Goal: Task Accomplishment & Management: Manage account settings

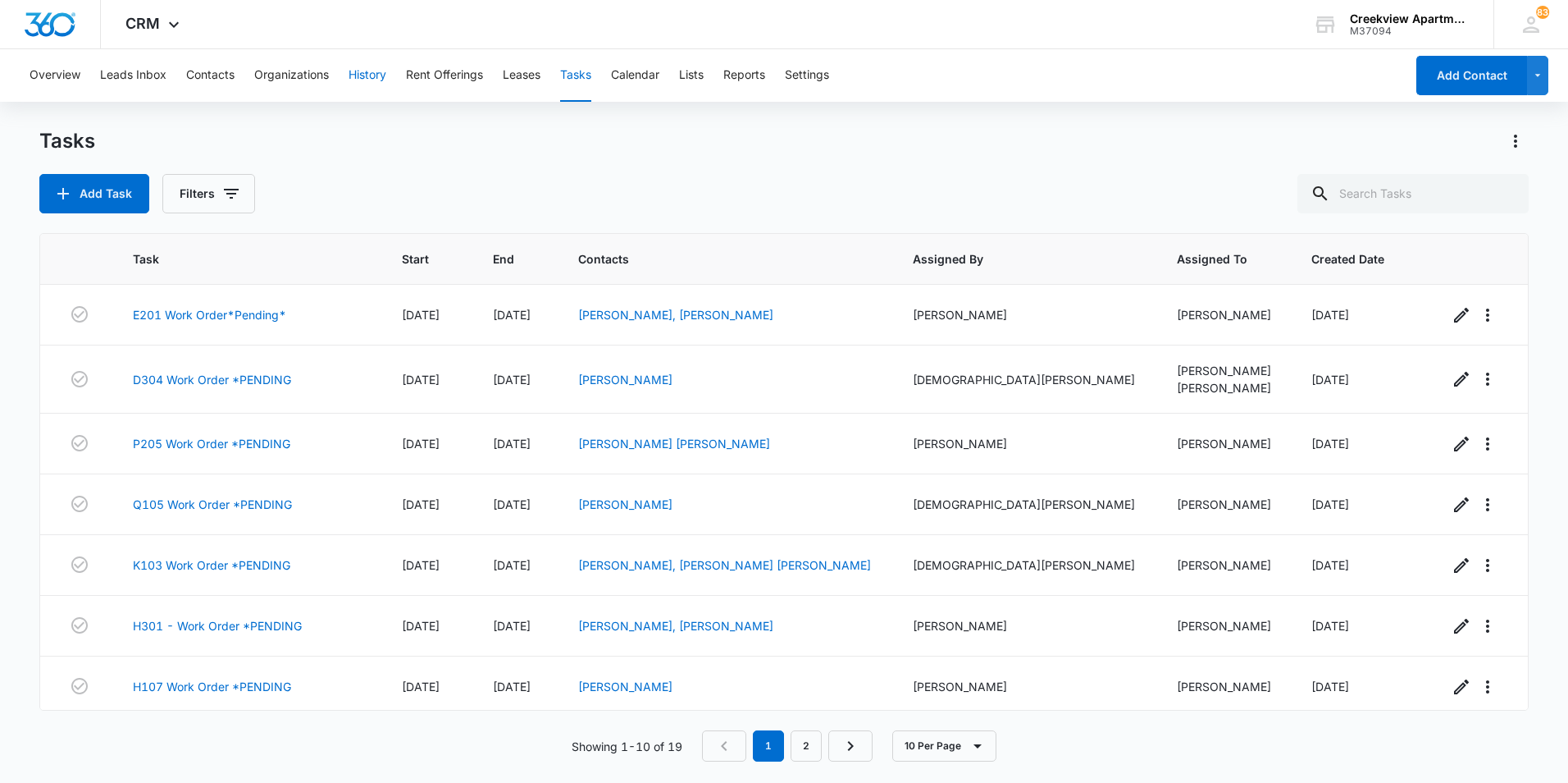
click at [382, 82] on button "History" at bounding box center [367, 75] width 38 height 52
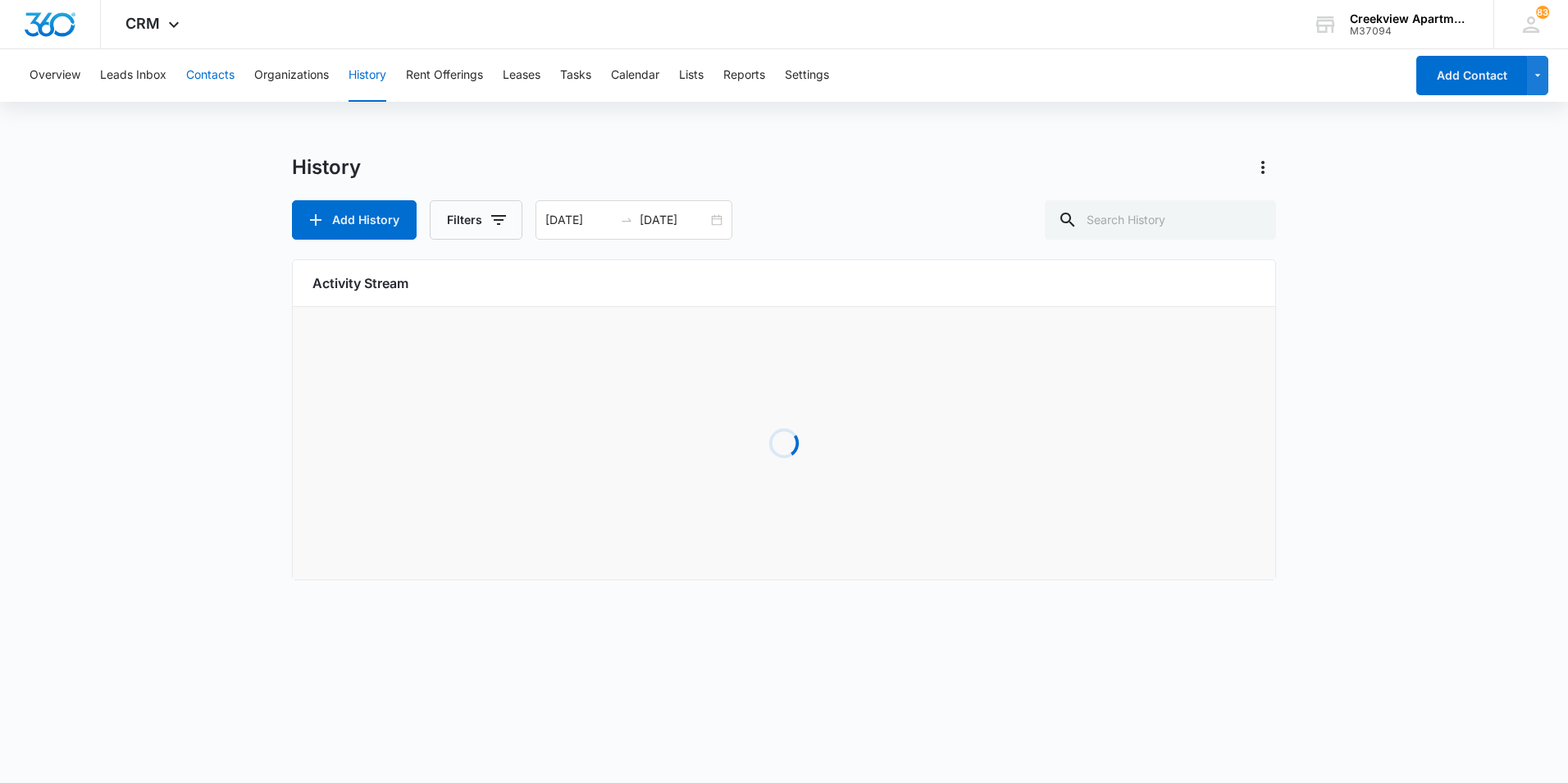
click at [212, 90] on button "Contacts" at bounding box center [210, 75] width 48 height 52
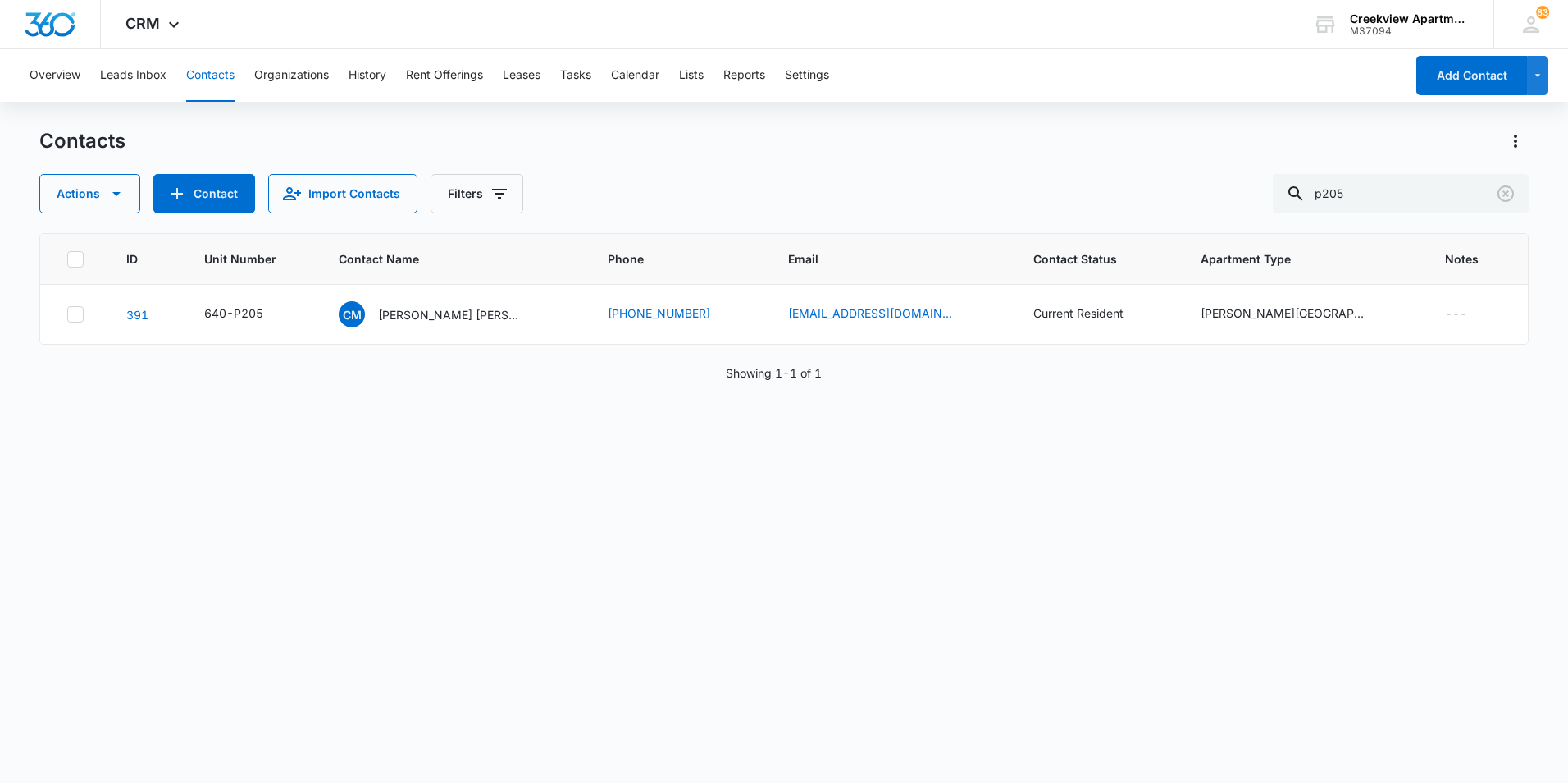
click at [1458, 547] on div "ID Unit Number Contact Name Phone Email Contact Status Apartment Type Notes 391…" at bounding box center [784, 497] width 1489 height 528
click at [707, 191] on div "Actions Contact Import Contacts Filters p205" at bounding box center [784, 194] width 1489 height 40
click at [593, 146] on div "Contacts" at bounding box center [784, 141] width 1489 height 27
drag, startPoint x: 1409, startPoint y: 182, endPoint x: 1231, endPoint y: 187, distance: 178.1
click at [1231, 187] on div "Actions Contact Import Contacts Filters p205" at bounding box center [784, 194] width 1489 height 40
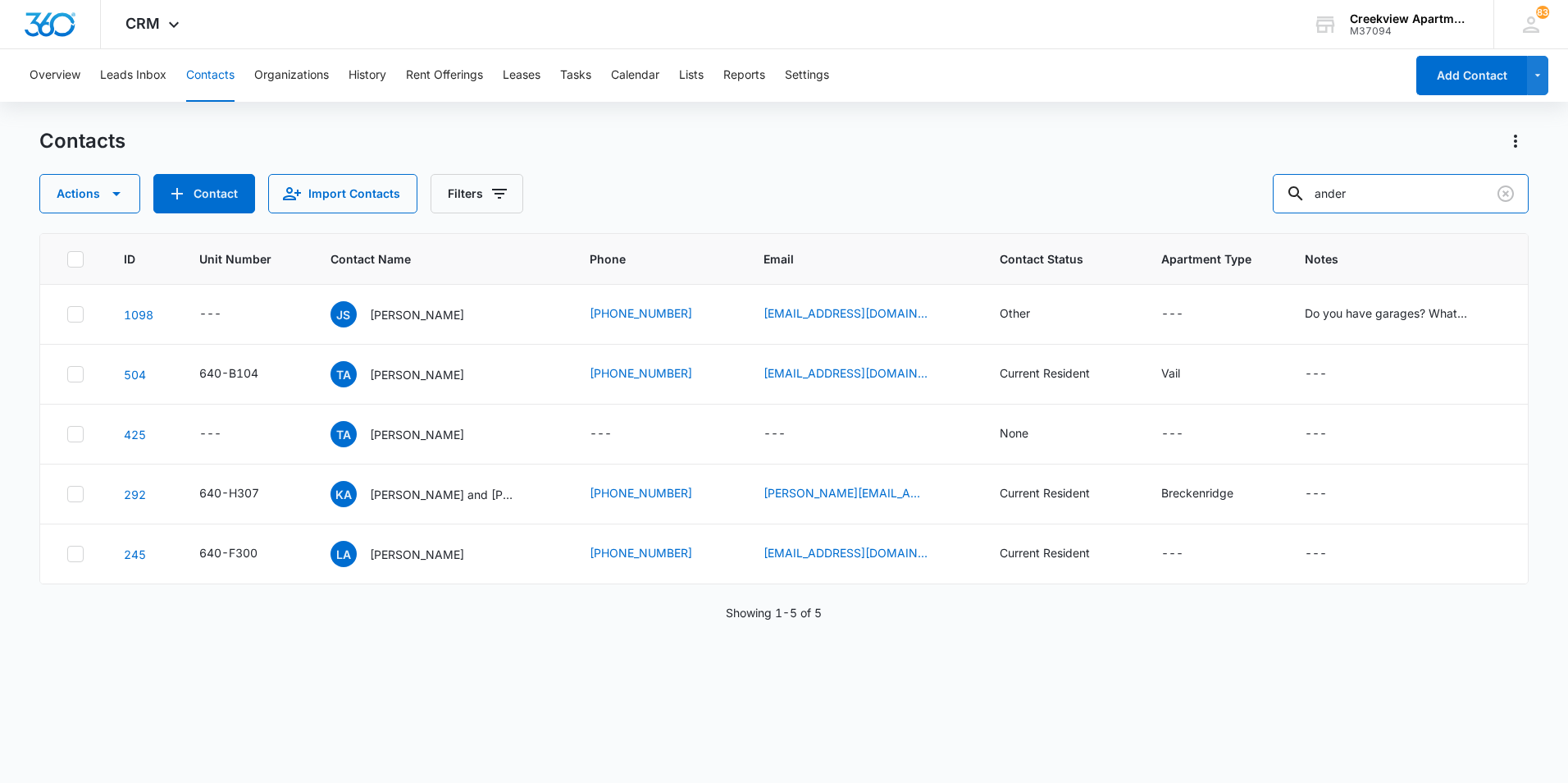
type input "ander"
click at [1383, 660] on div "ID Unit Number Contact Name Phone Email Contact Status Apartment Type Notes 109…" at bounding box center [784, 497] width 1489 height 528
click at [422, 382] on p "[PERSON_NAME]" at bounding box center [417, 374] width 95 height 17
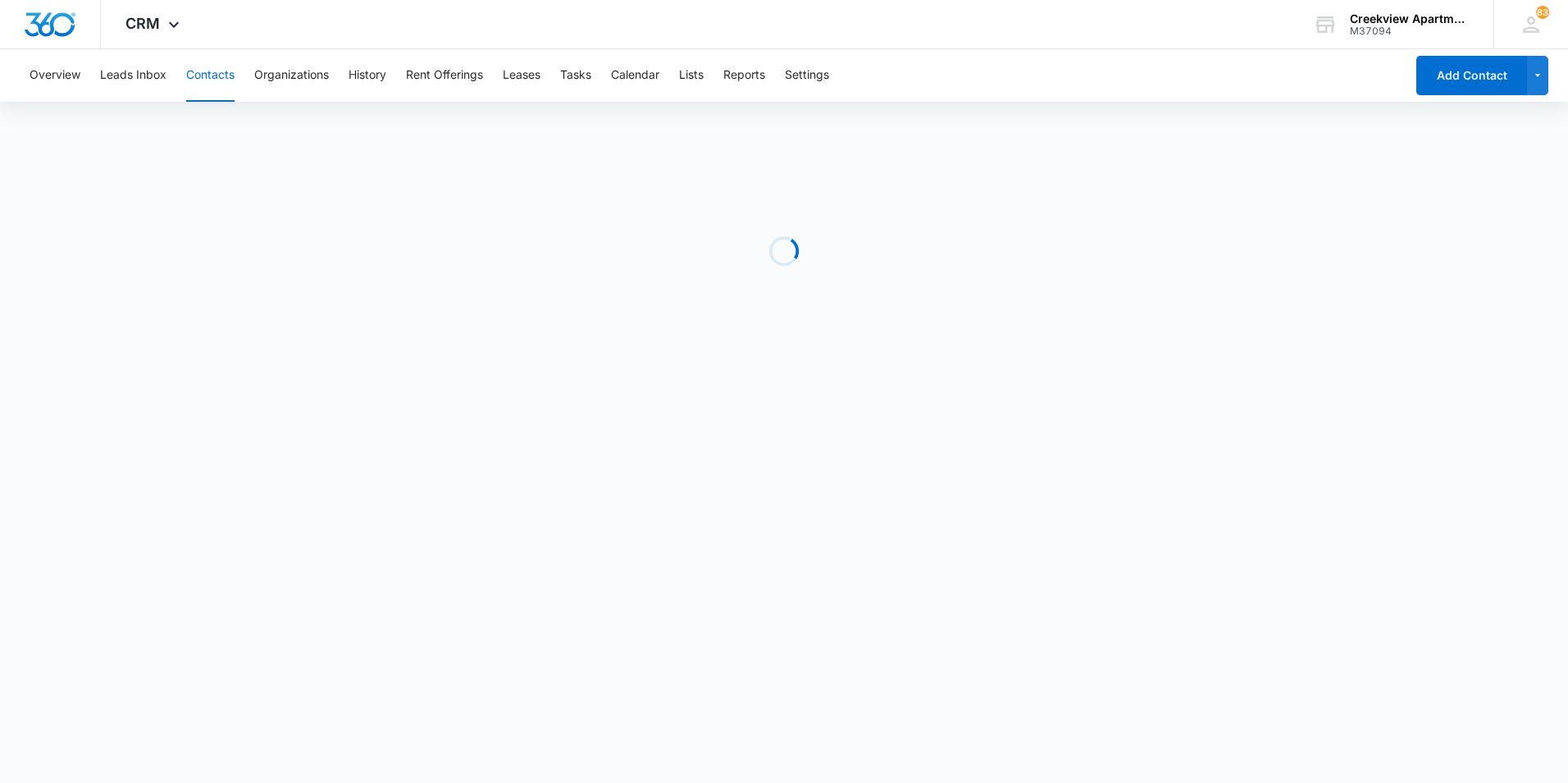
click at [580, 541] on body "CRM Apps Reputation Websites Forms CRM Email Social Content Files Brand Creekvi…" at bounding box center [784, 391] width 1568 height 783
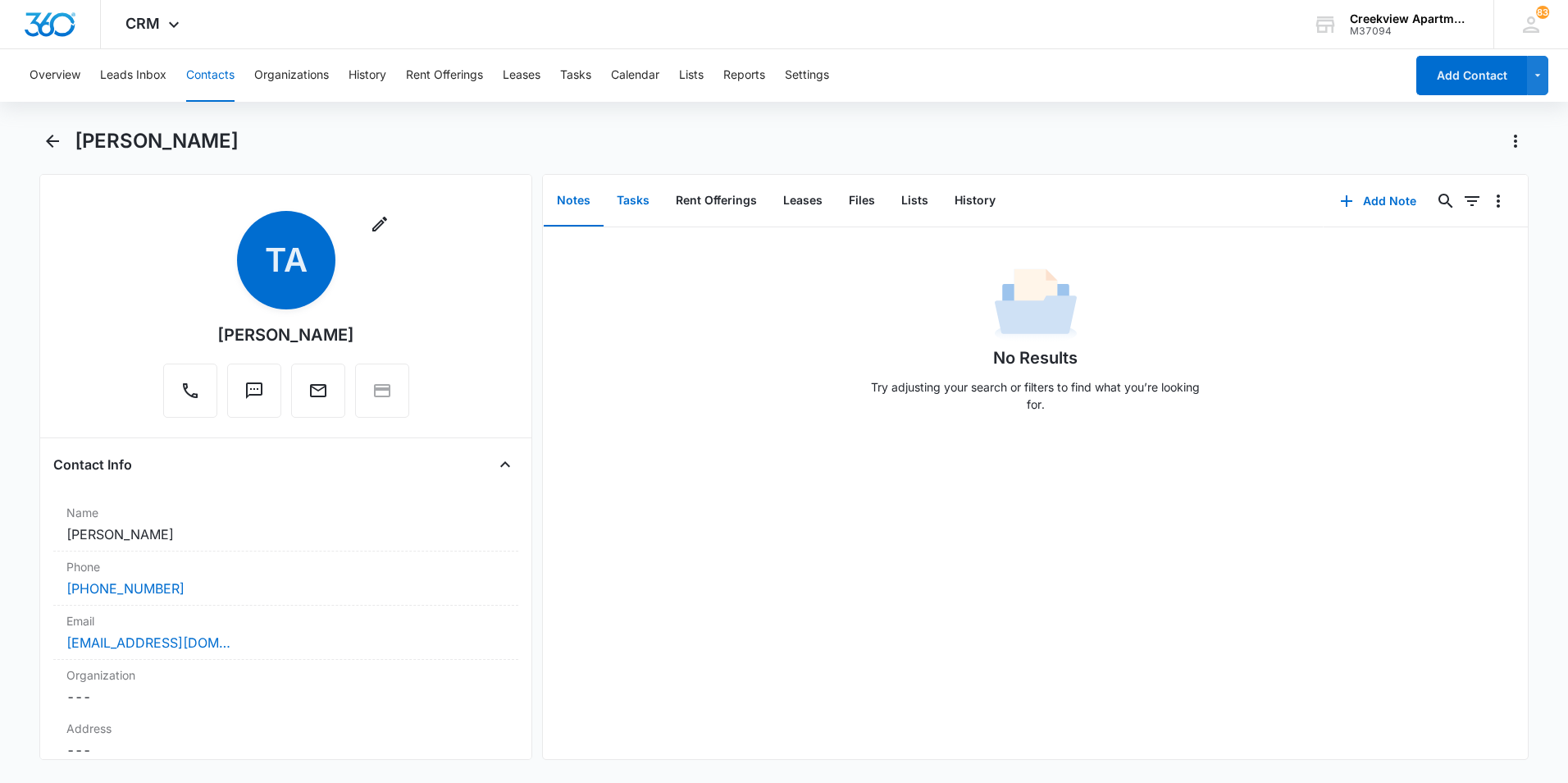
click at [620, 195] on button "Tasks" at bounding box center [633, 201] width 59 height 51
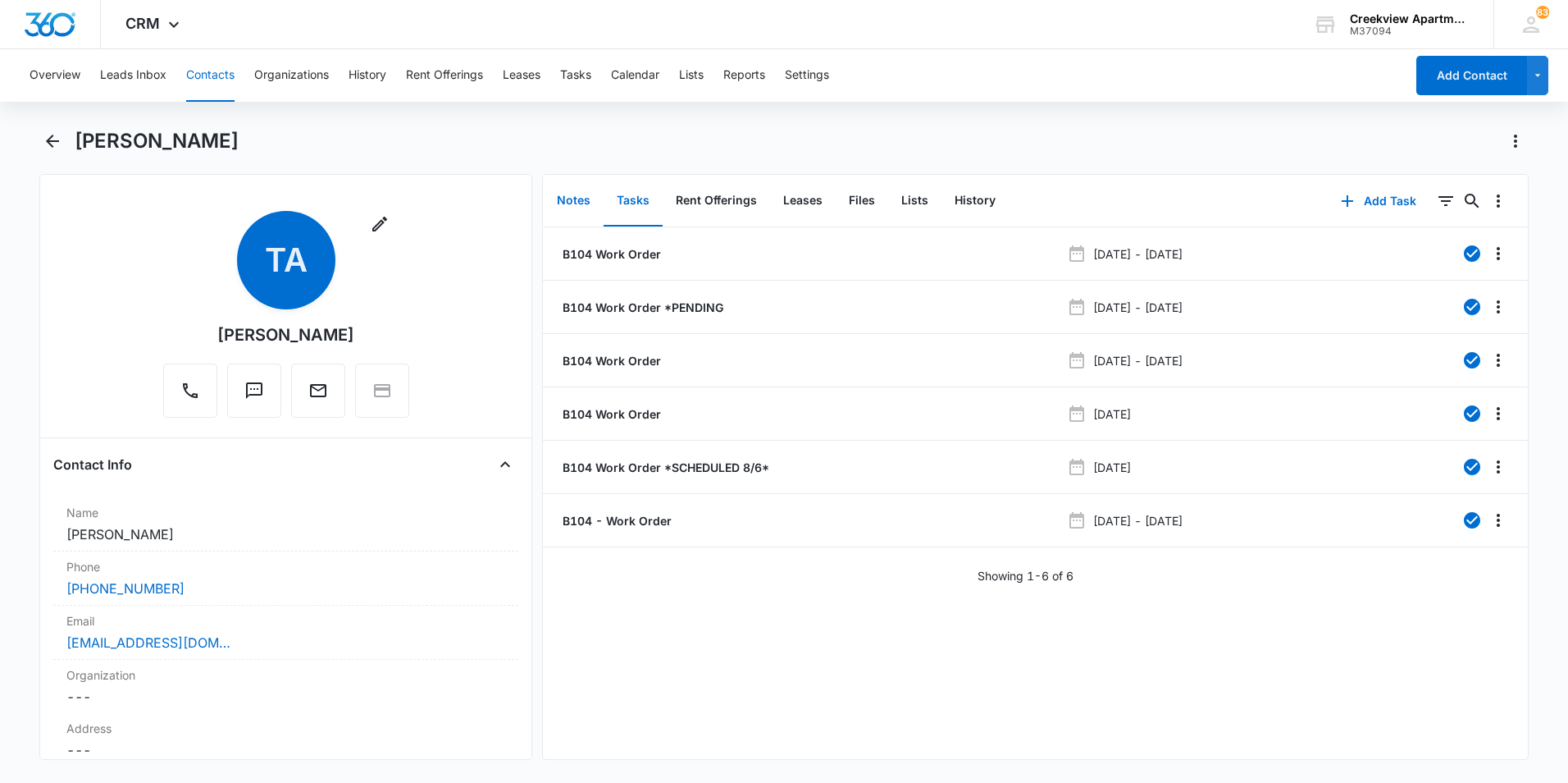
click at [548, 192] on button "Notes" at bounding box center [573, 201] width 60 height 51
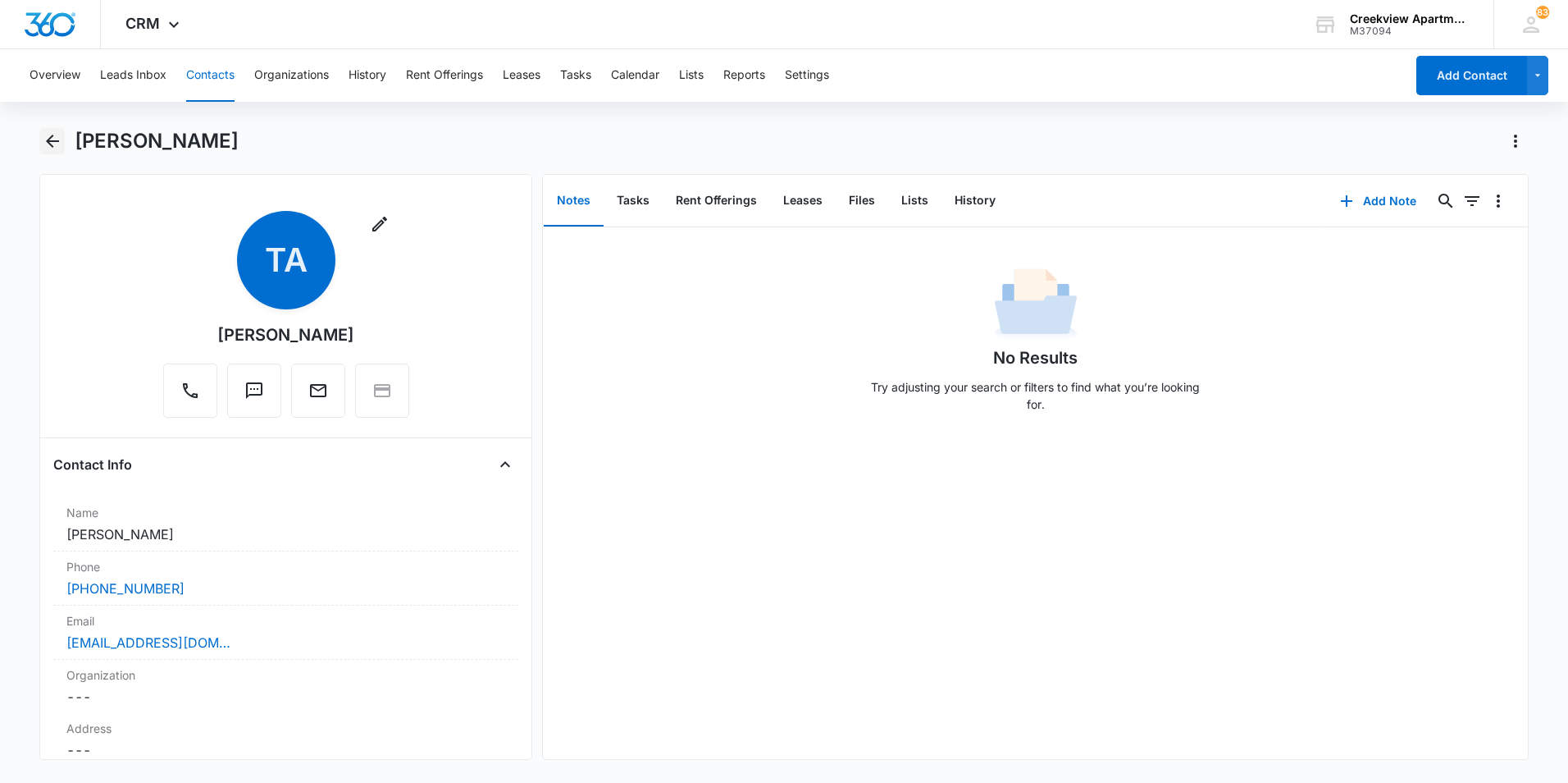
click at [57, 144] on icon "Back" at bounding box center [52, 141] width 20 height 20
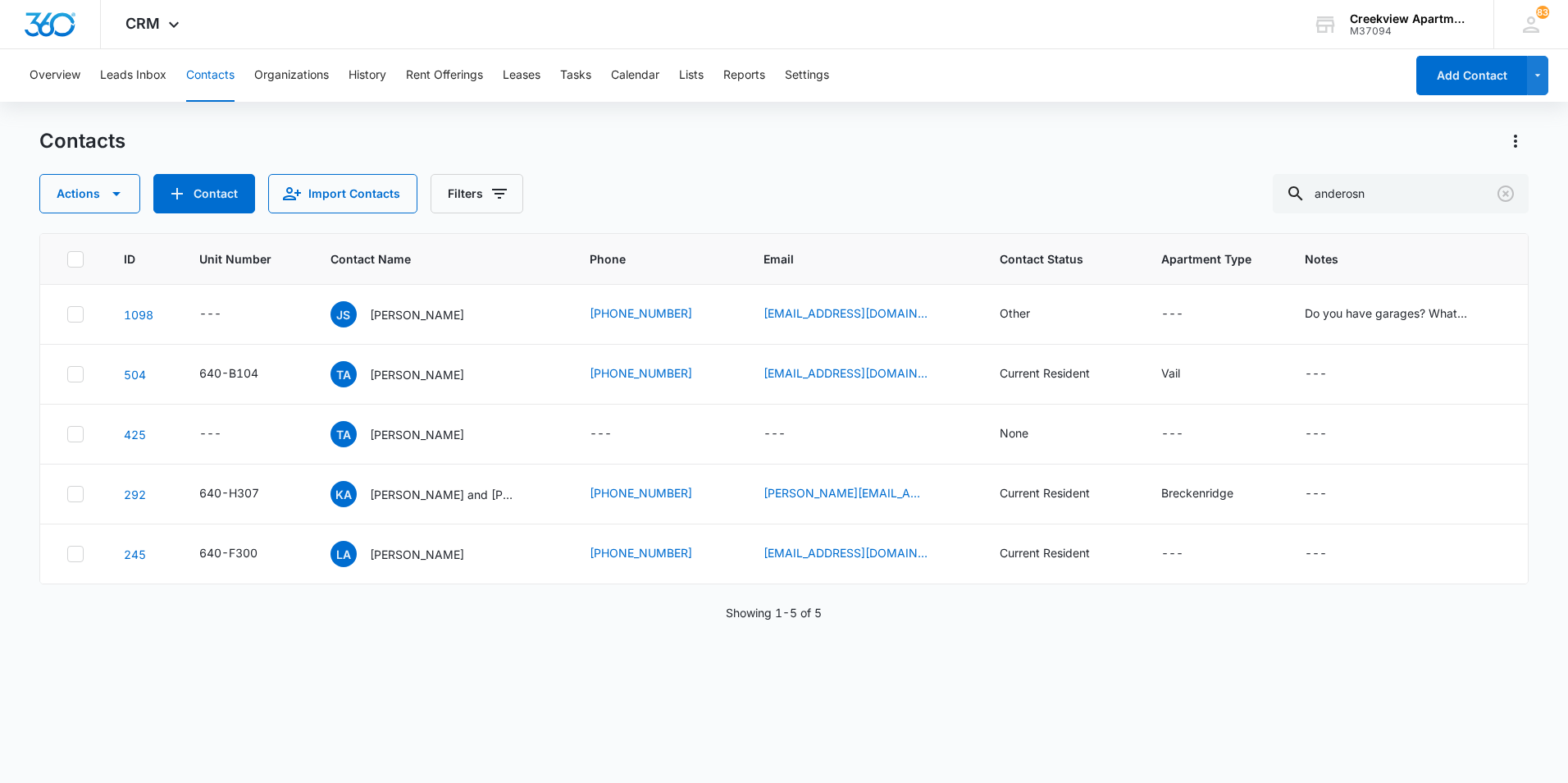
click at [584, 164] on div "Contacts Actions Contact Import Contacts Filters anderosn" at bounding box center [784, 170] width 1489 height 85
click at [715, 184] on div "Actions Contact Import Contacts Filters anderosn" at bounding box center [784, 194] width 1489 height 40
drag, startPoint x: 1440, startPoint y: 204, endPoint x: 1161, endPoint y: 177, distance: 280.3
click at [1161, 177] on div "Actions Contact Import Contacts Filters anderosn" at bounding box center [784, 194] width 1489 height 40
type input "f304"
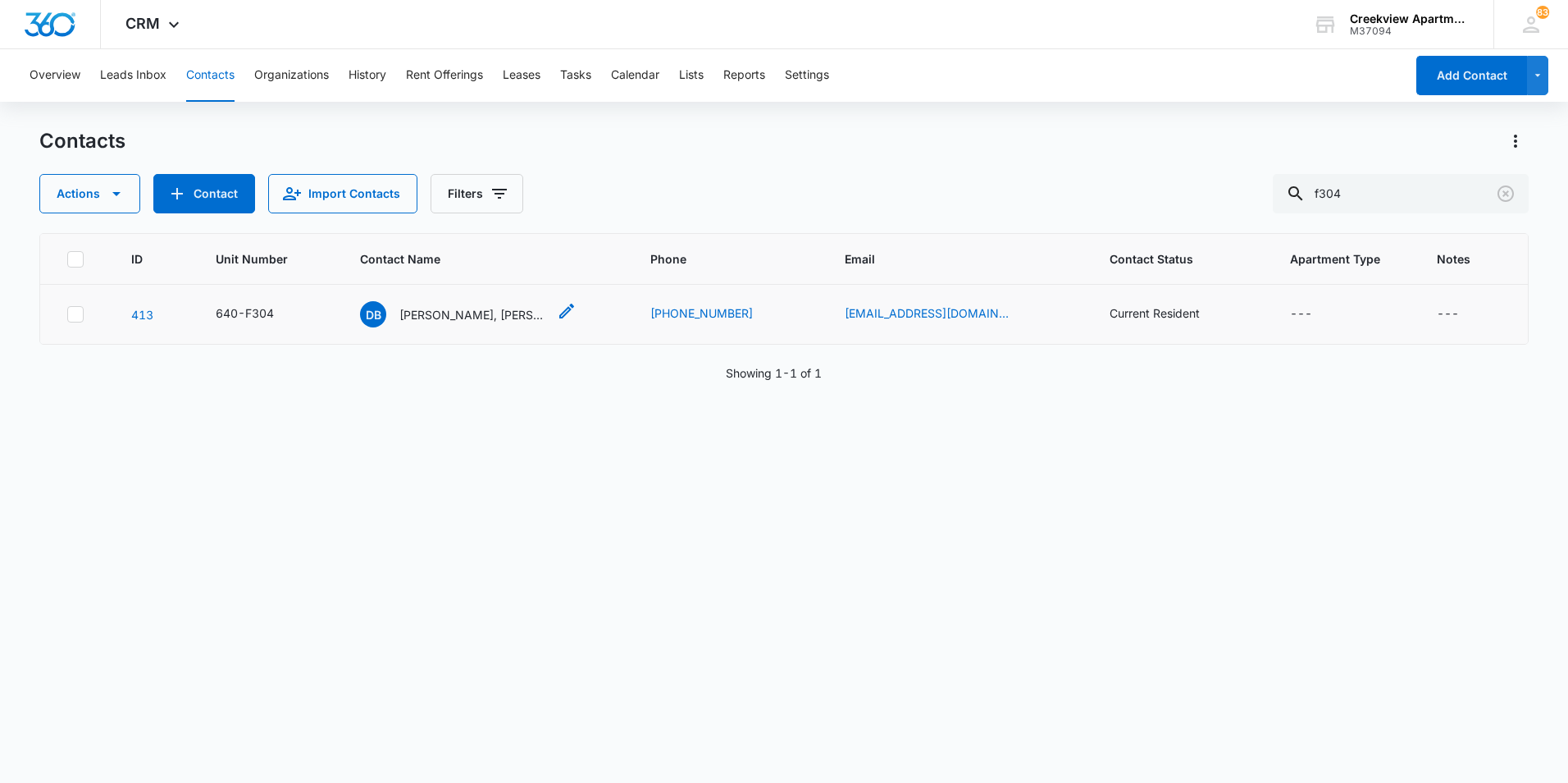
click at [499, 304] on div "DB [PERSON_NAME], [PERSON_NAME]" at bounding box center [453, 314] width 187 height 27
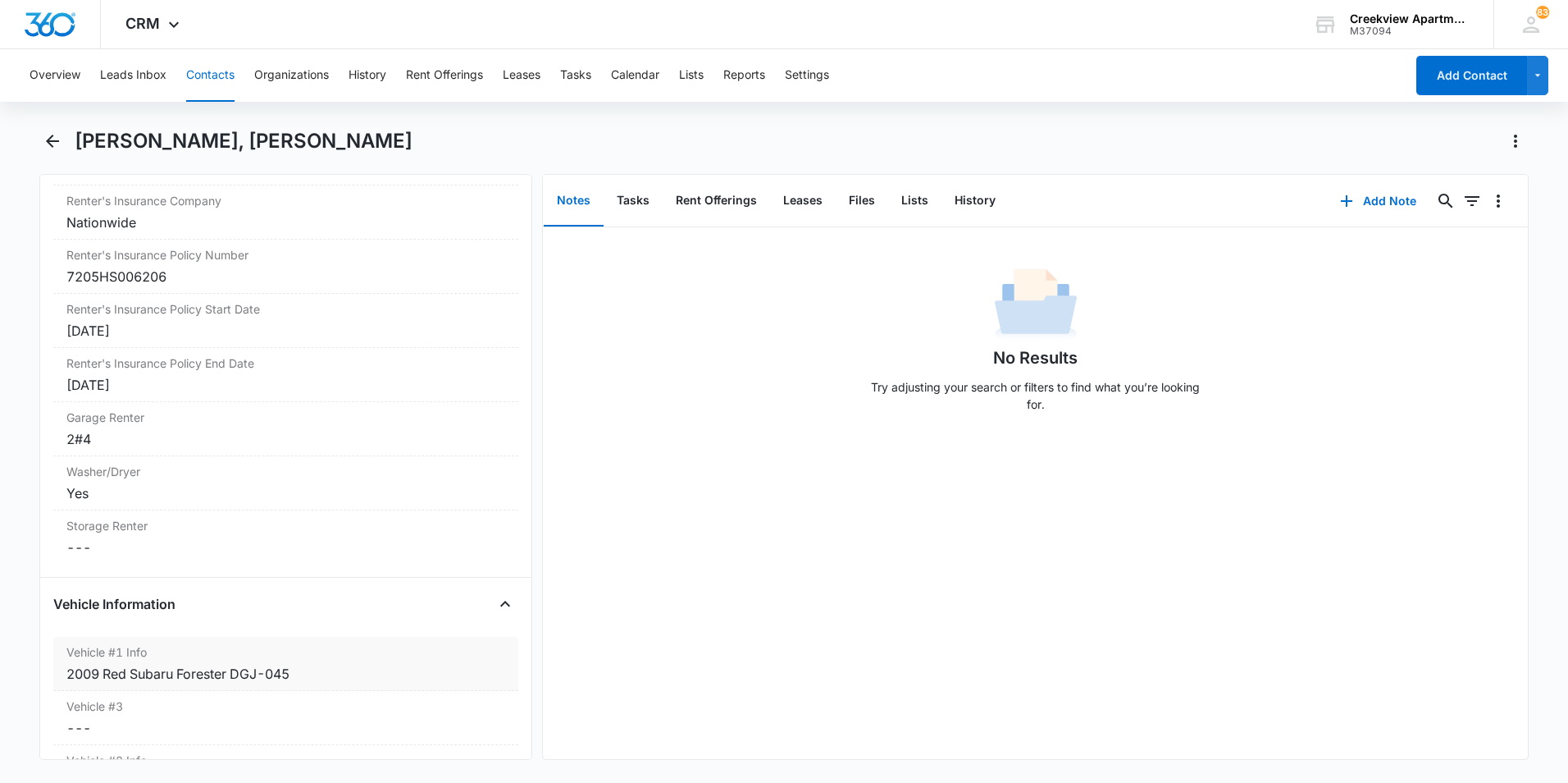
scroll to position [2051, 0]
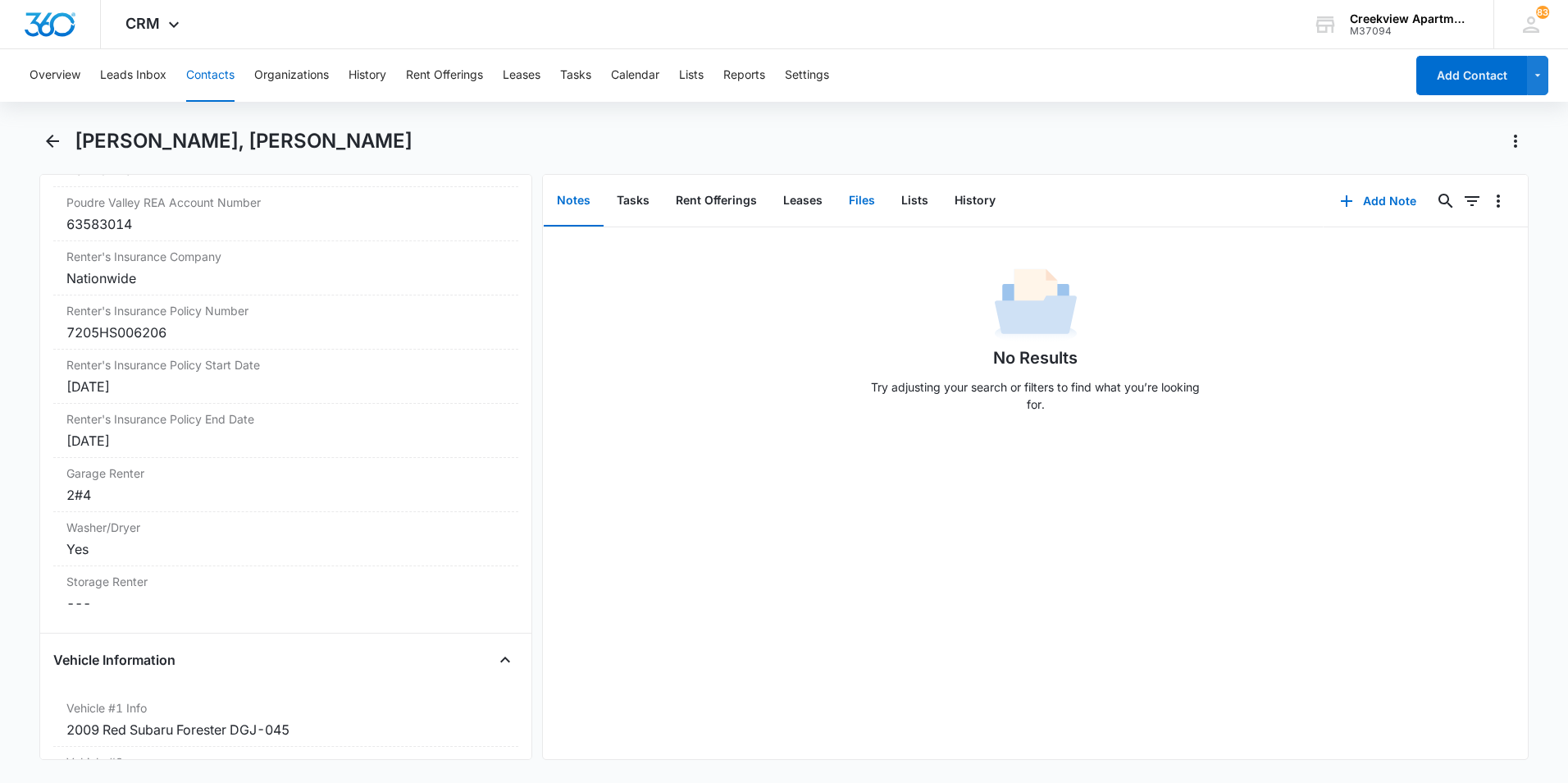
click at [865, 189] on button "Files" at bounding box center [861, 201] width 52 height 51
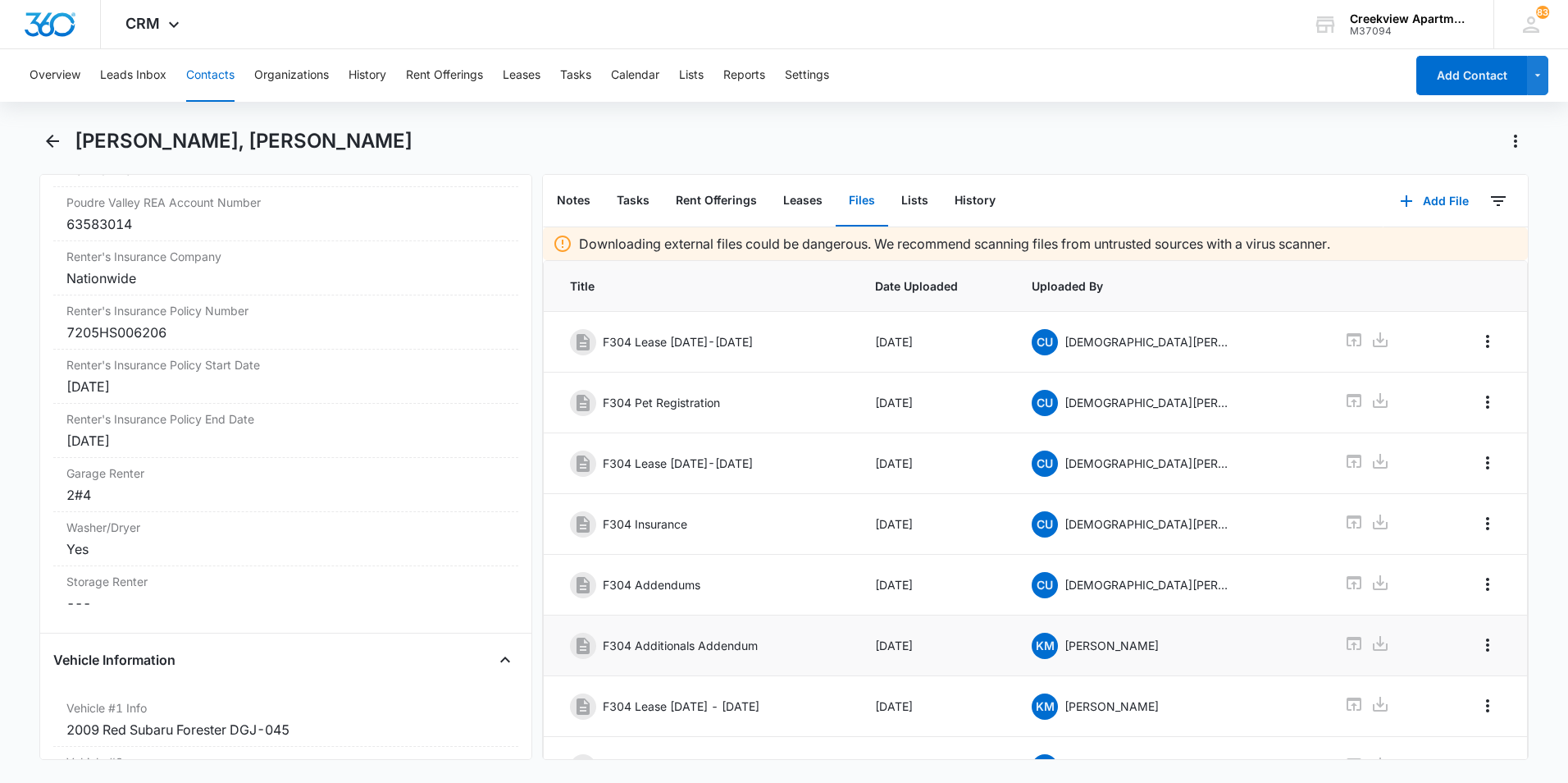
scroll to position [223, 0]
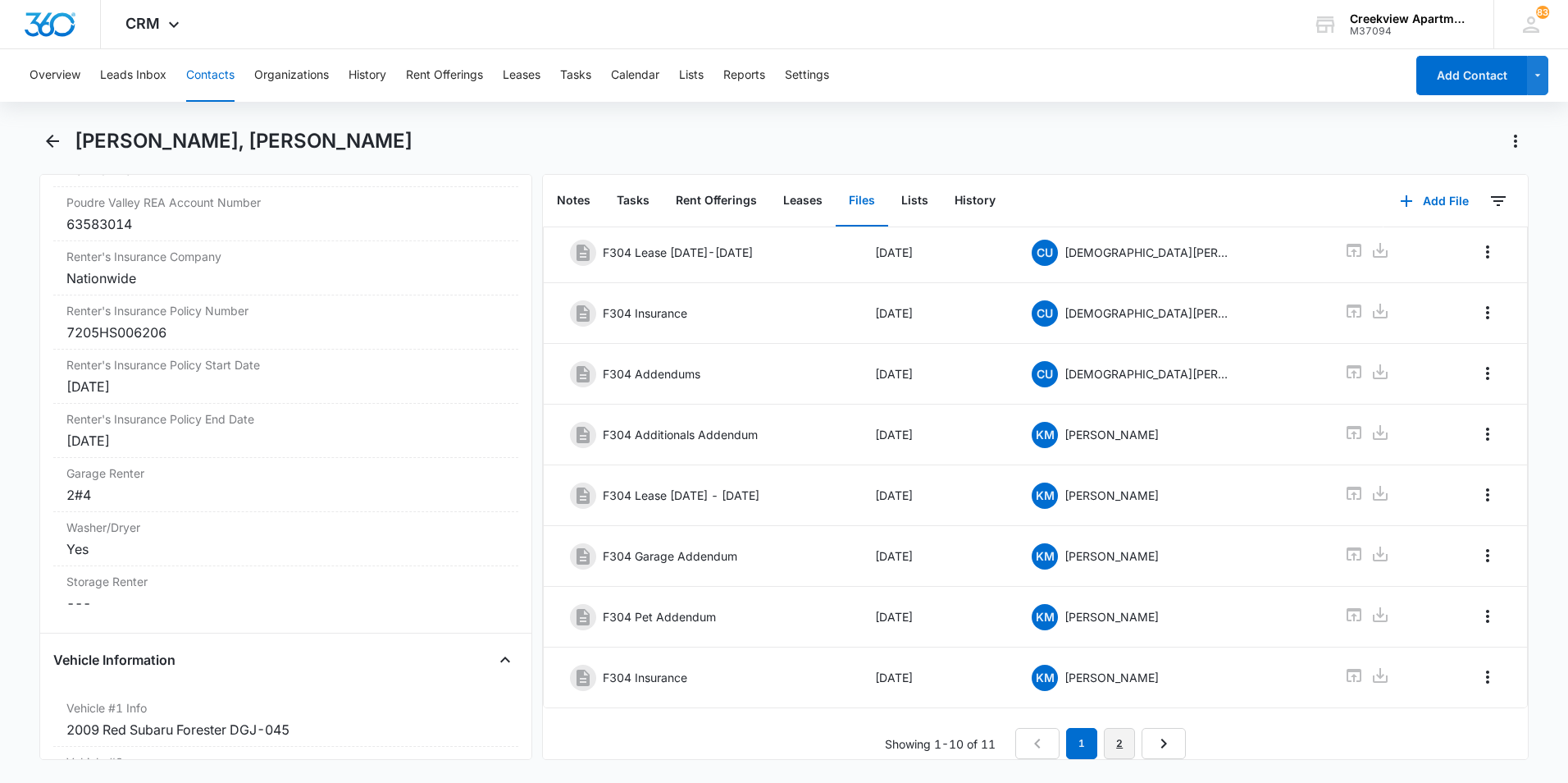
click at [1106, 739] on link "2" at bounding box center [1119, 742] width 31 height 31
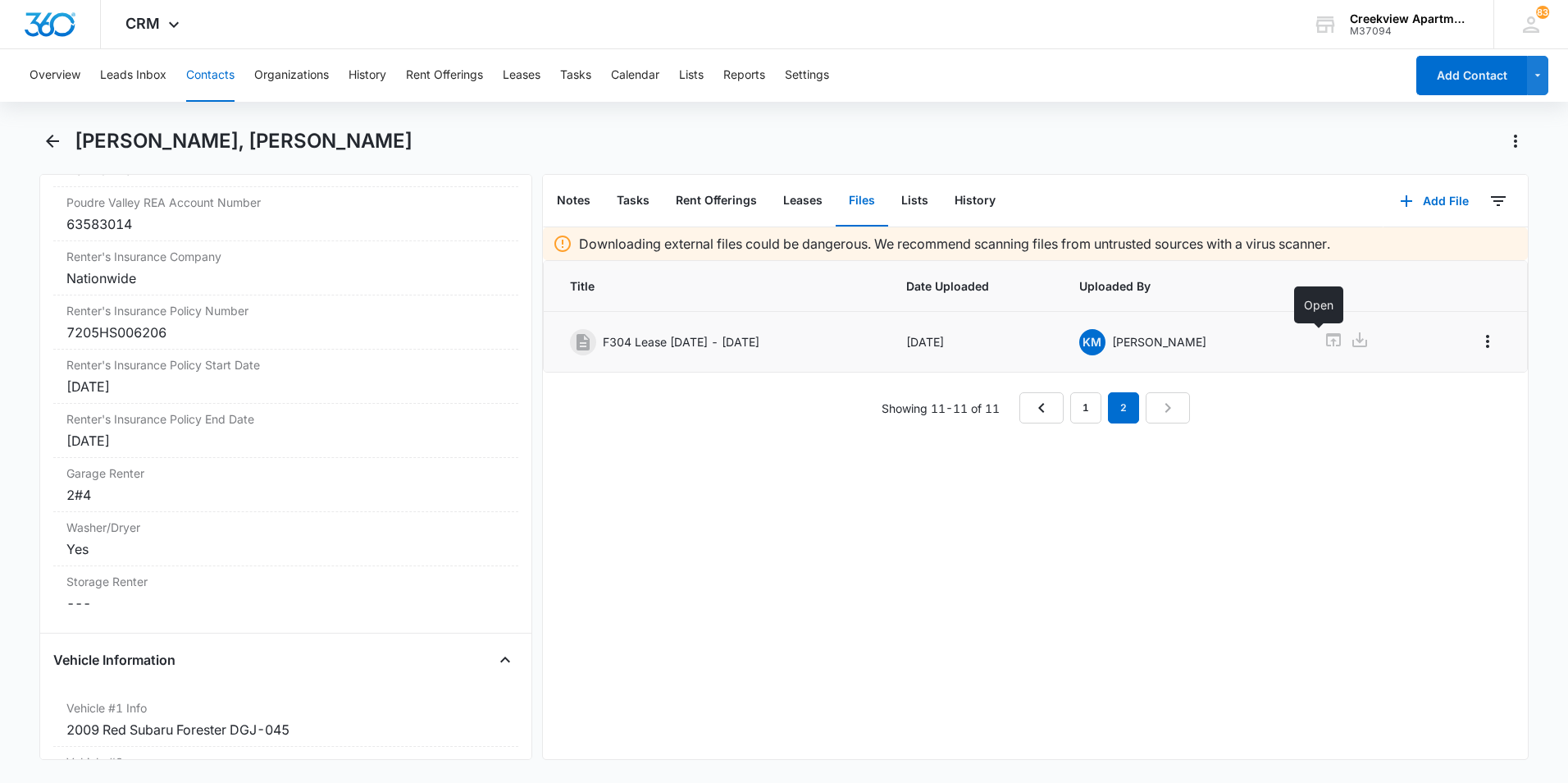
click at [1326, 339] on icon at bounding box center [1333, 340] width 15 height 13
